Goal: Task Accomplishment & Management: Manage account settings

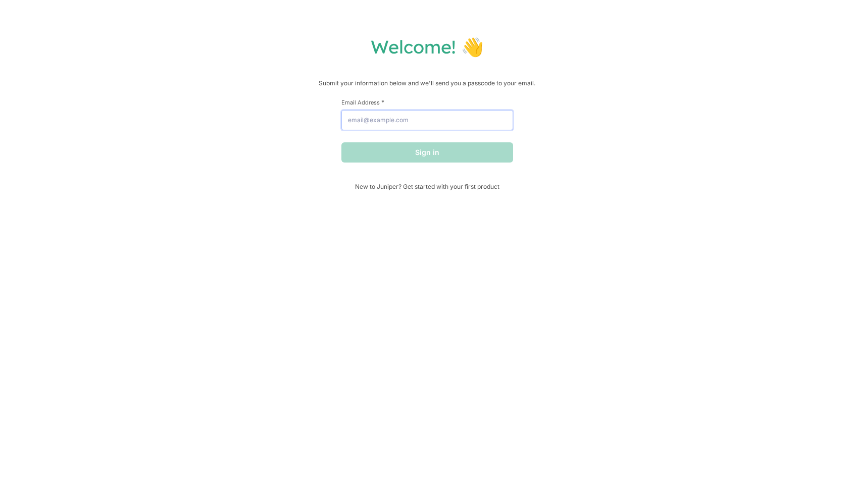
click at [444, 118] on input "Email Address *" at bounding box center [427, 120] width 172 height 20
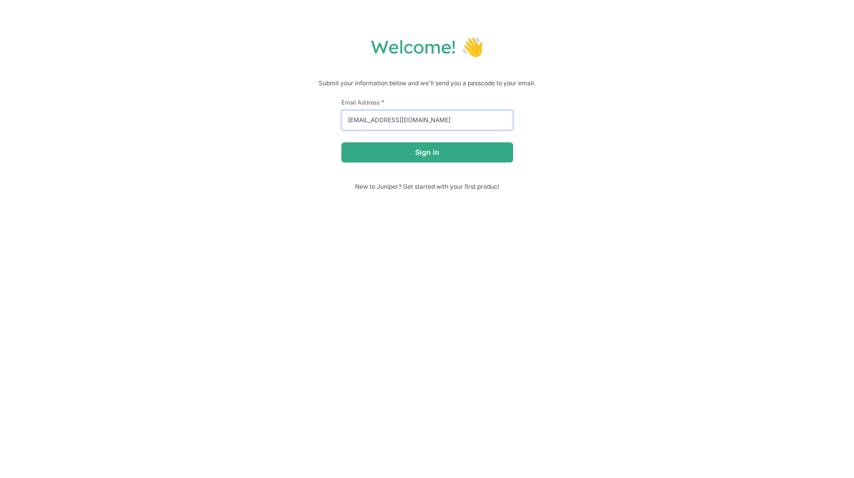
click at [341, 142] on button "Sign in" at bounding box center [427, 152] width 172 height 20
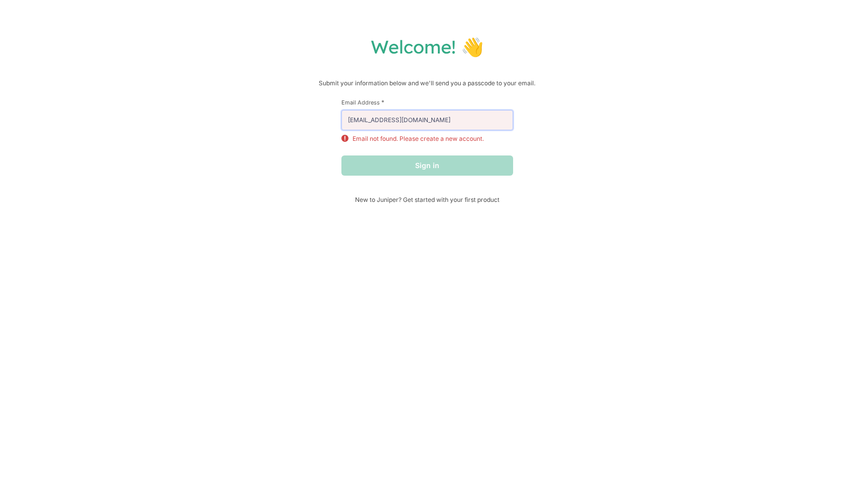
click at [441, 116] on input "[EMAIL_ADDRESS][DOMAIN_NAME]" at bounding box center [427, 120] width 172 height 20
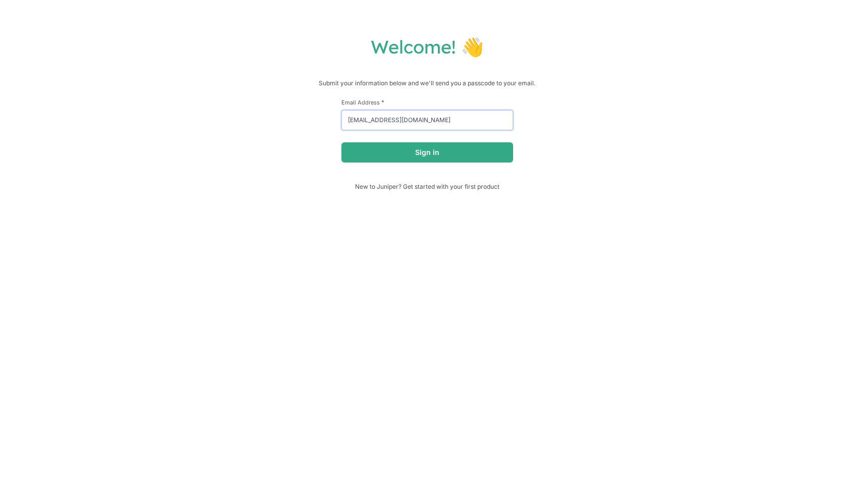
type input "[EMAIL_ADDRESS][DOMAIN_NAME]"
click at [341, 142] on button "Sign in" at bounding box center [427, 152] width 172 height 20
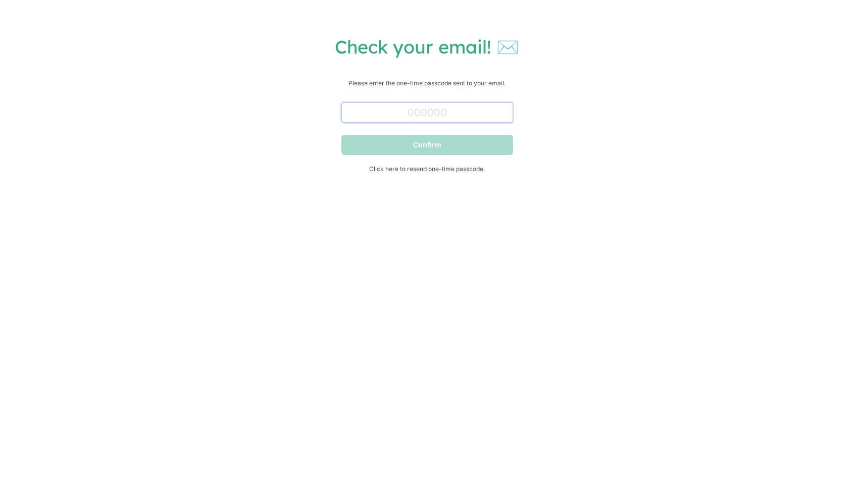
click at [455, 119] on input "text" at bounding box center [427, 112] width 172 height 20
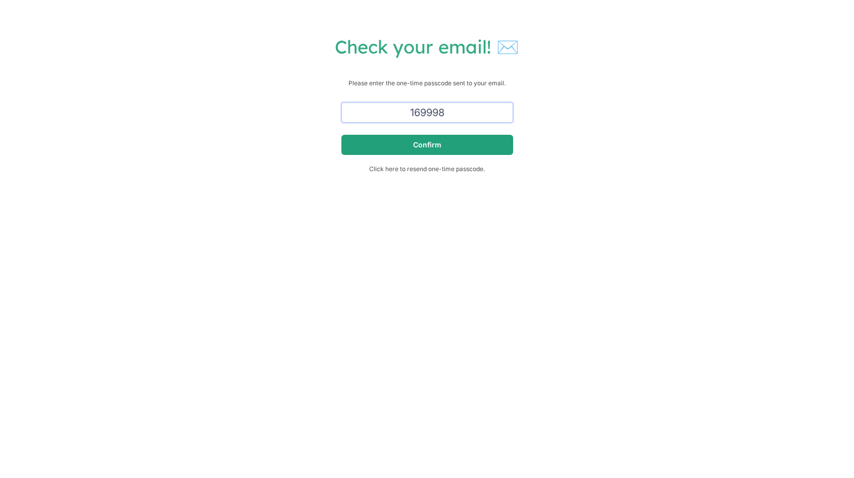
type input "169998"
click at [457, 145] on button "Confirm" at bounding box center [427, 145] width 172 height 20
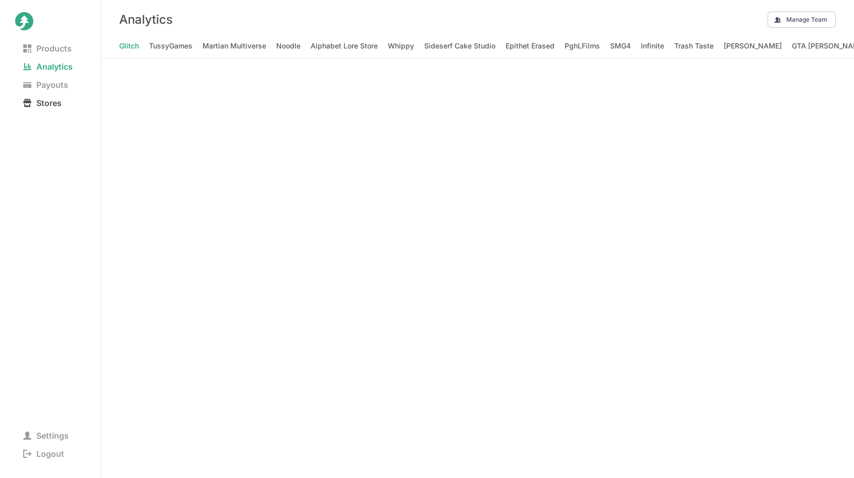
click at [59, 106] on span "Stores" at bounding box center [42, 103] width 55 height 14
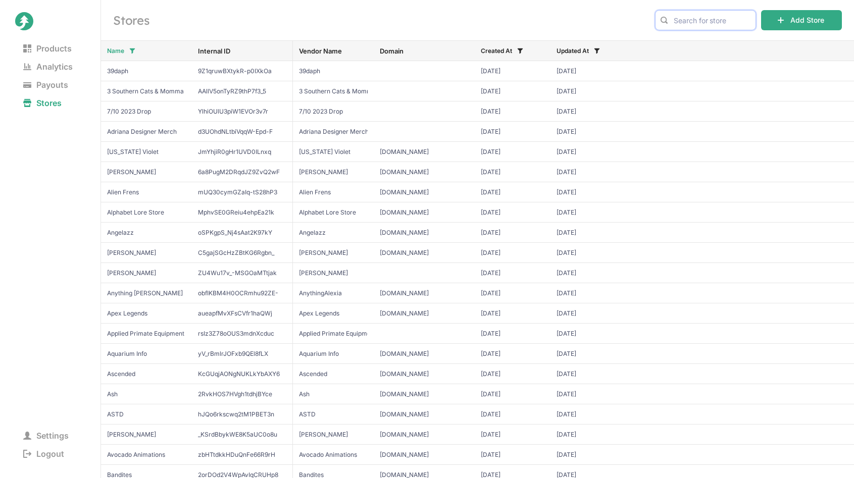
click at [688, 26] on input "text" at bounding box center [705, 20] width 101 height 20
type input "shady"
click at [695, 41] on span "ShadyPenguinn" at bounding box center [705, 41] width 84 height 10
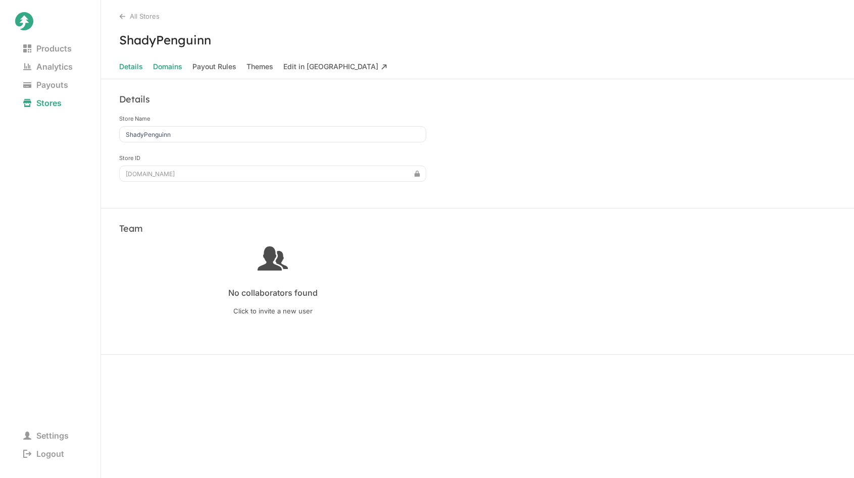
click at [169, 68] on span "Domains" at bounding box center [167, 67] width 29 height 14
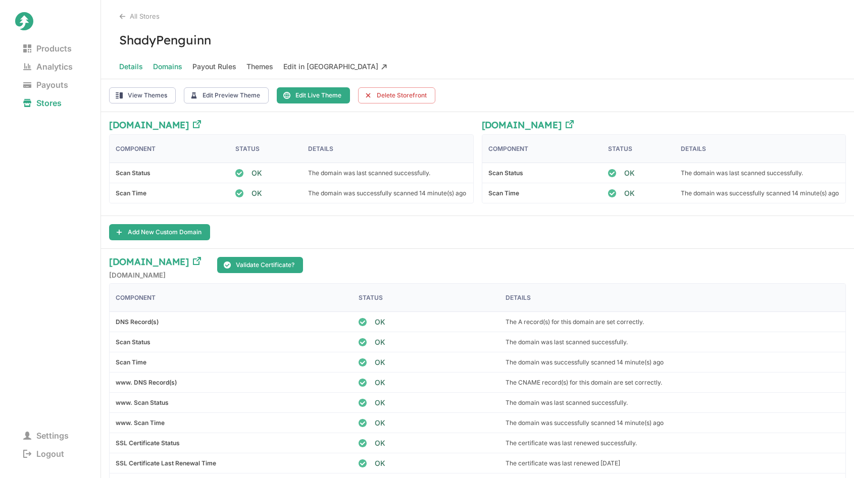
click at [138, 63] on span "Details" at bounding box center [131, 67] width 24 height 14
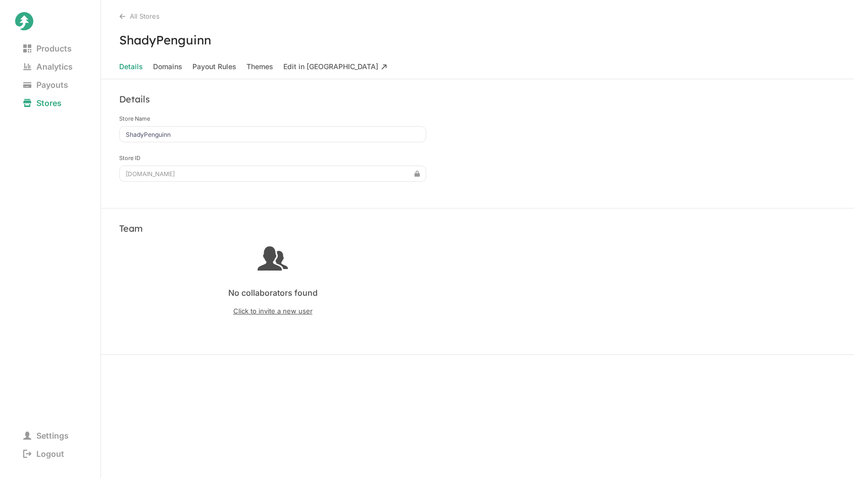
click at [282, 311] on span "Click to invite a new user" at bounding box center [272, 311] width 307 height 8
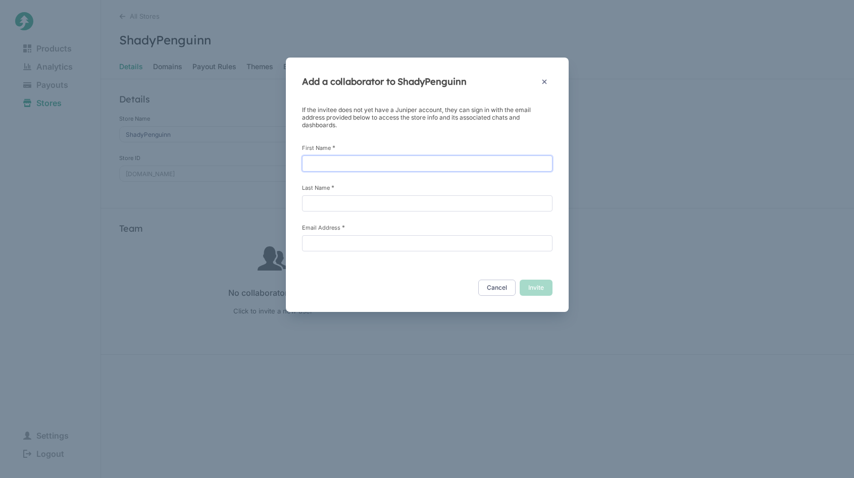
click at [359, 160] on input "First Name *" at bounding box center [427, 164] width 250 height 16
type input "Ben"
type input "Deaney"
paste input "ben@manatalentgroup.com"
type input "ben@manatalentgroup.com"
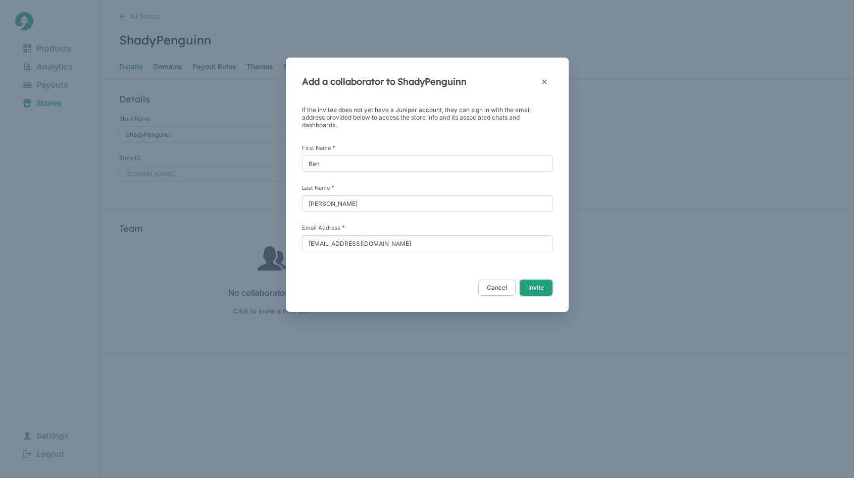
click at [543, 284] on button "Invite" at bounding box center [536, 288] width 33 height 16
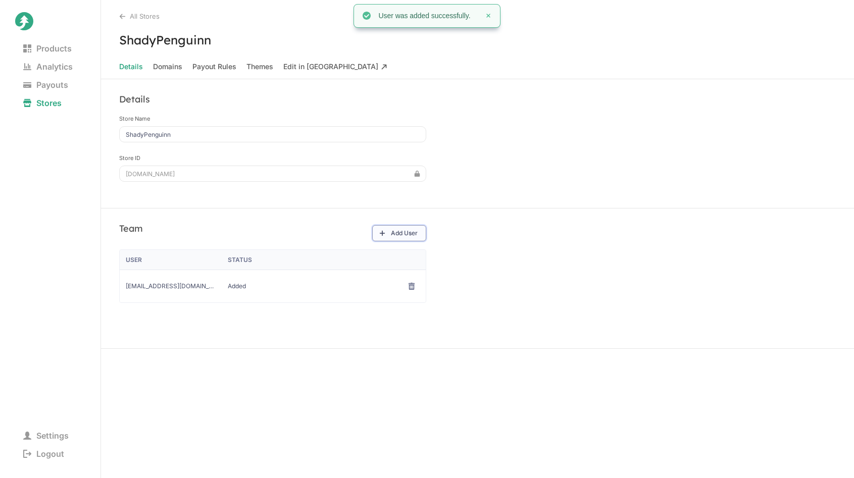
click at [385, 235] on button "Add User" at bounding box center [399, 233] width 54 height 16
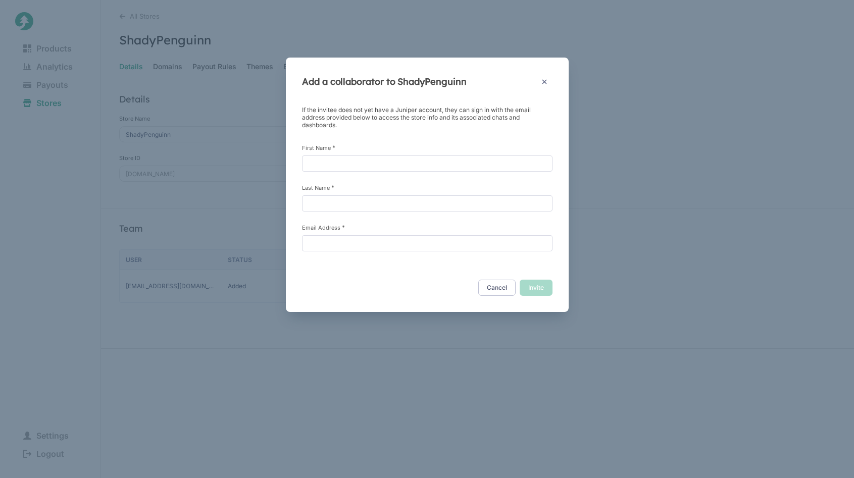
click at [335, 154] on div "First Name *" at bounding box center [427, 158] width 250 height 28
click at [335, 161] on input "First Name *" at bounding box center [427, 164] width 250 height 16
type input "Trey"
type input "MANA"
paste input "trey@manatalentgroup.com"
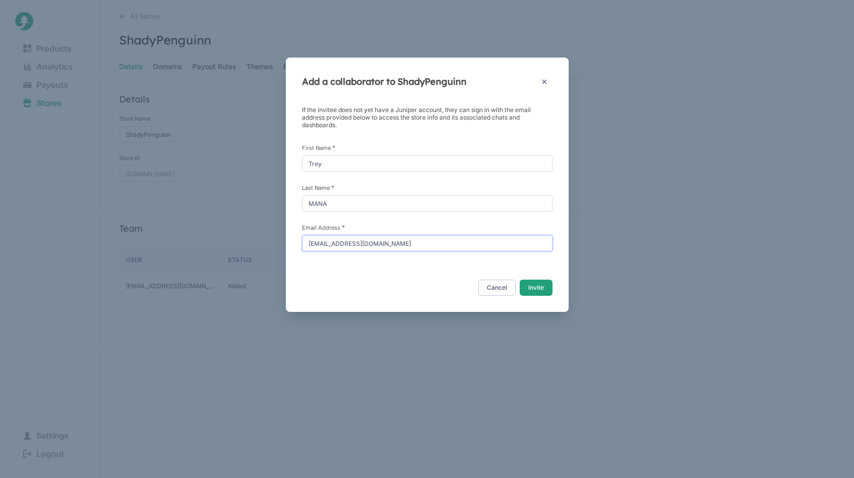
type input "trey@manatalentgroup.com"
click at [533, 290] on button "Invite" at bounding box center [536, 288] width 33 height 16
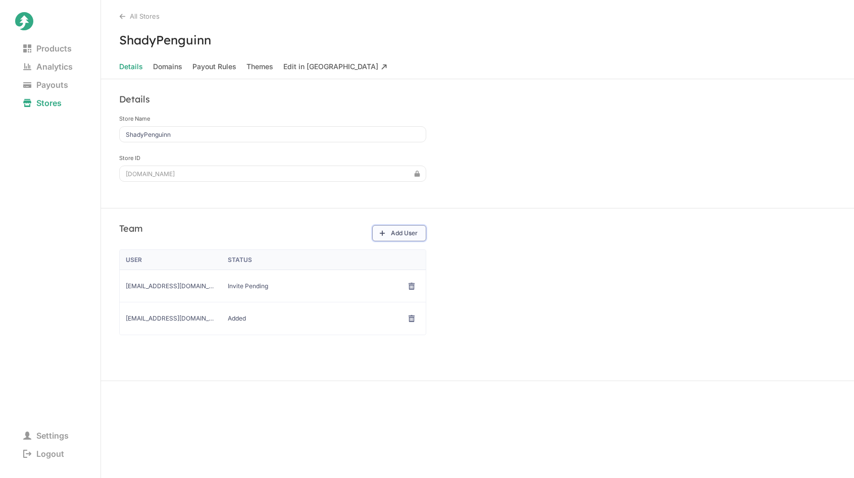
click at [410, 229] on button "Add User" at bounding box center [399, 233] width 54 height 16
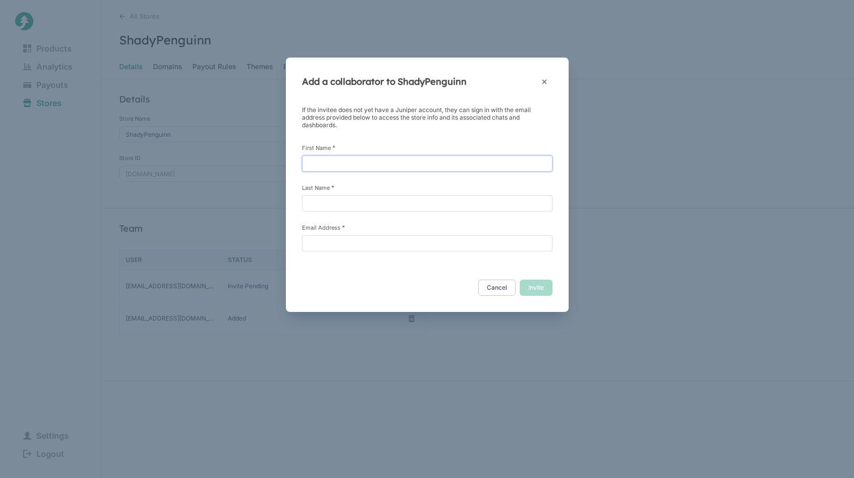
click at [416, 161] on input "First Name *" at bounding box center [427, 164] width 250 height 16
type input "Zach"
type input "Dickerson"
paste input "zach.d@manatalentgroup.com"
type input "zach.d@manatalentgroup.com"
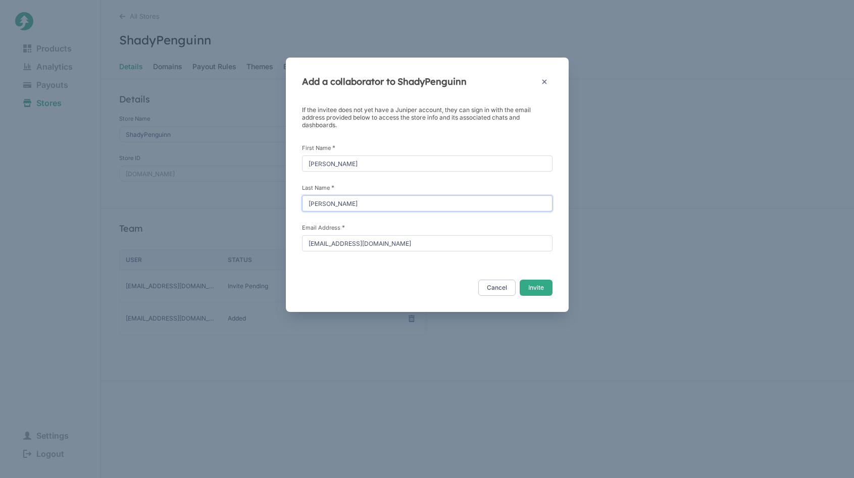
click at [435, 199] on input "Dickerson" at bounding box center [427, 203] width 250 height 16
type input "D"
click at [538, 290] on button "Invite" at bounding box center [536, 288] width 33 height 16
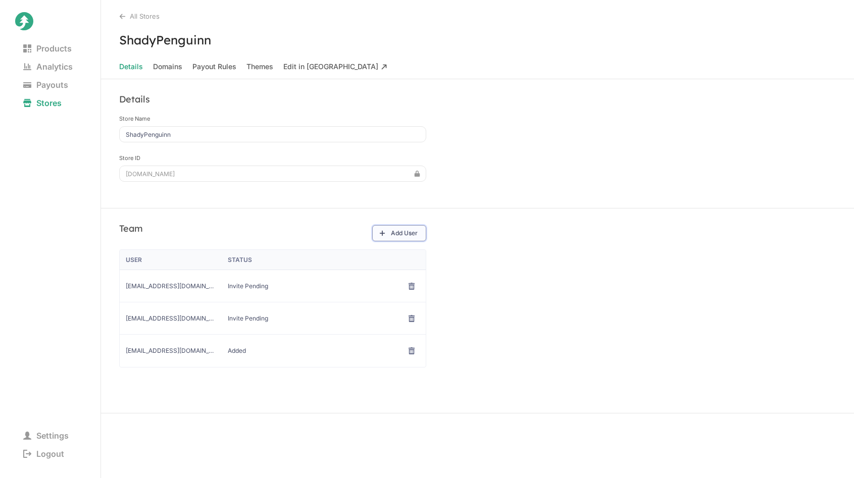
click at [405, 227] on button "Add User" at bounding box center [399, 233] width 54 height 16
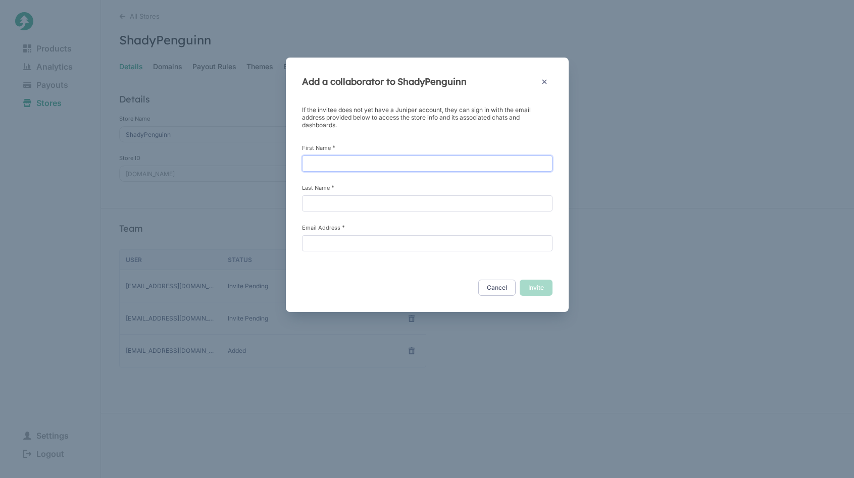
click at [456, 159] on input "First Name *" at bounding box center [427, 164] width 250 height 16
type input "ShadyPenguinn"
paste input "shadypenguinn@gmail.com"
type input "shadypenguinn@gmail.com"
click at [454, 207] on input "Last Name *" at bounding box center [427, 203] width 250 height 16
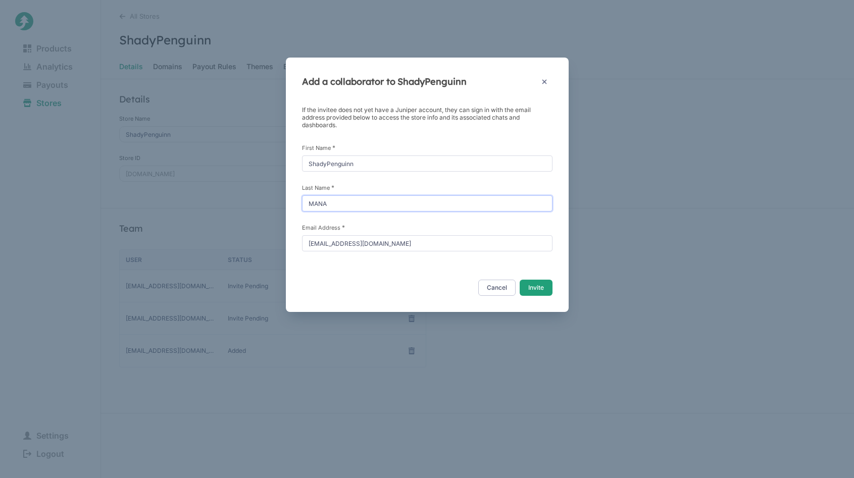
type input "MANA"
click at [542, 290] on button "Invite" at bounding box center [536, 288] width 33 height 16
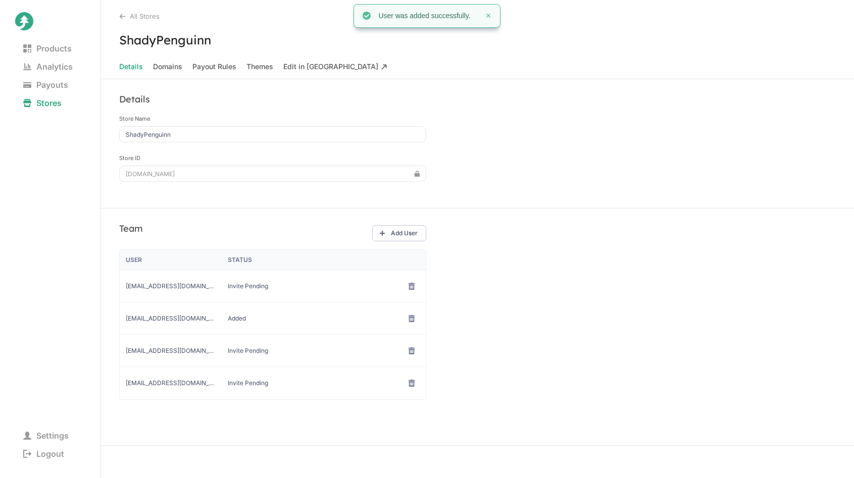
click at [617, 286] on div "Team Add User User Status trey@manatalentgroup.com Invite Pending ben@manatalen…" at bounding box center [477, 327] width 753 height 237
